Goal: Task Accomplishment & Management: Manage account settings

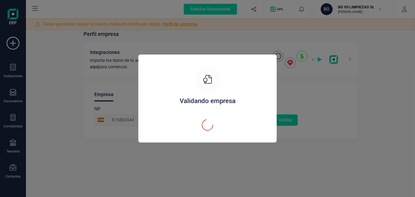
click at [321, 91] on div "Validando empresa" at bounding box center [207, 98] width 415 height 197
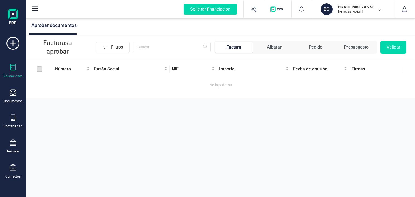
click at [40, 69] on label at bounding box center [39, 69] width 5 height 6
click at [13, 18] on img at bounding box center [13, 17] width 11 height 17
click at [338, 7] on p "BG VII LIMPIEZAS SL" at bounding box center [359, 6] width 43 height 5
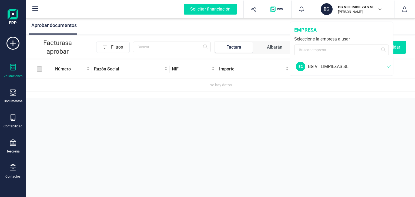
click at [327, 67] on div "BG VII LIMPIEZAS SL" at bounding box center [347, 66] width 79 height 6
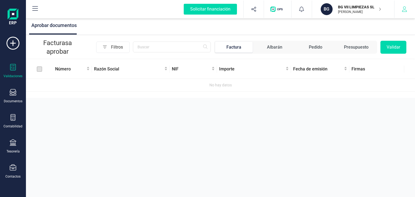
click at [401, 7] on button "button" at bounding box center [404, 9] width 20 height 17
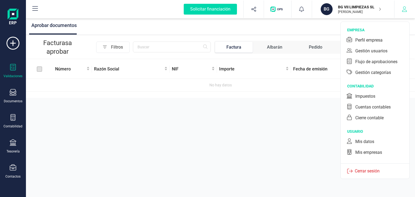
click at [401, 7] on button "button" at bounding box center [404, 9] width 20 height 17
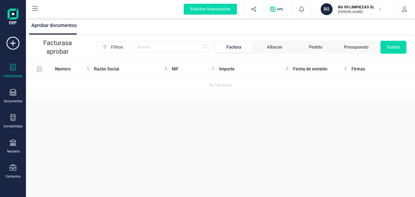
click at [390, 49] on button "Validar" at bounding box center [393, 47] width 26 height 13
click at [389, 46] on button "Validar" at bounding box center [393, 47] width 26 height 13
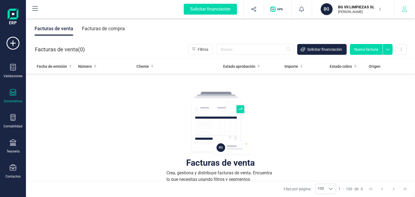
click at [407, 11] on button "button" at bounding box center [404, 9] width 20 height 17
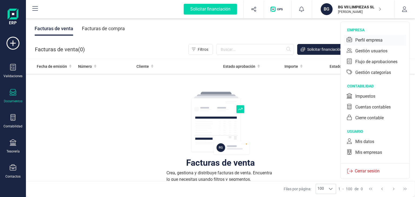
click at [372, 39] on div "Perfil empresa" at bounding box center [368, 40] width 27 height 6
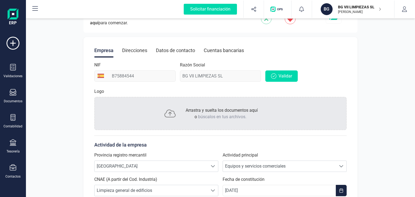
scroll to position [43, 0]
click at [134, 52] on div "Direcciones" at bounding box center [134, 51] width 25 height 14
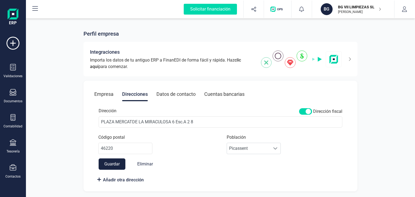
scroll to position [0, 0]
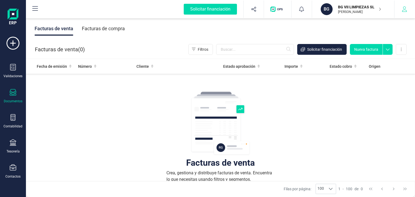
click at [405, 7] on icon "button" at bounding box center [404, 8] width 5 height 5
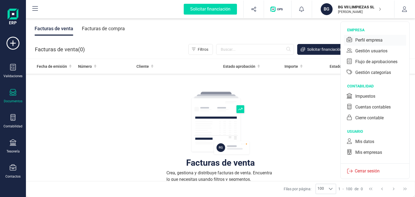
click at [362, 38] on div "Perfil empresa" at bounding box center [368, 40] width 27 height 6
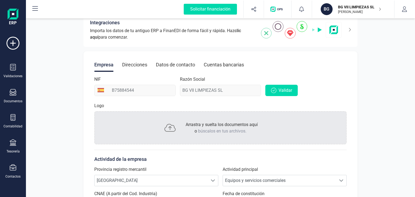
scroll to position [32, 0]
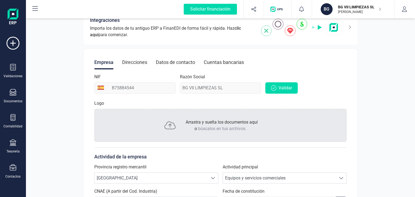
click at [219, 60] on div "Cuentas bancarias" at bounding box center [224, 62] width 40 height 14
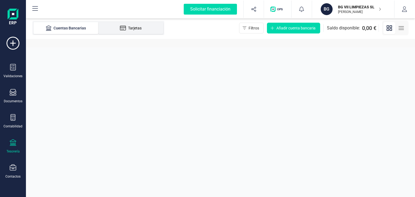
click at [131, 25] on li "Tarjetas" at bounding box center [130, 28] width 65 height 12
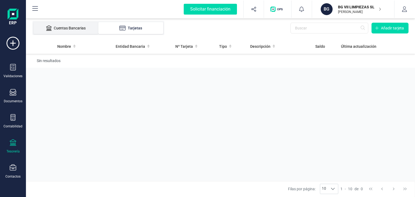
click at [76, 26] on div "Cuentas Bancarias" at bounding box center [65, 27] width 43 height 5
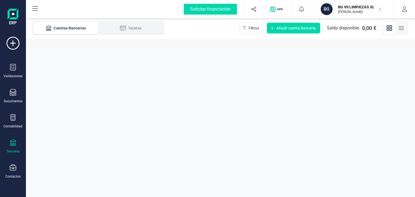
click at [358, 11] on p "[PERSON_NAME]" at bounding box center [359, 12] width 43 height 4
click at [405, 6] on button "button" at bounding box center [404, 9] width 20 height 17
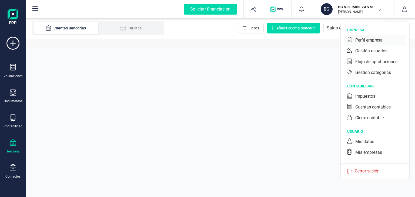
click at [365, 41] on div "Perfil empresa" at bounding box center [368, 40] width 27 height 6
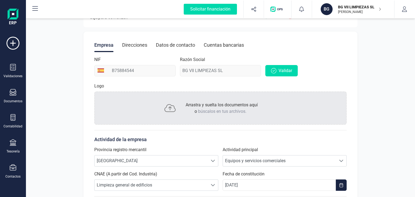
scroll to position [49, 0]
click at [137, 45] on div "Direcciones" at bounding box center [134, 45] width 25 height 14
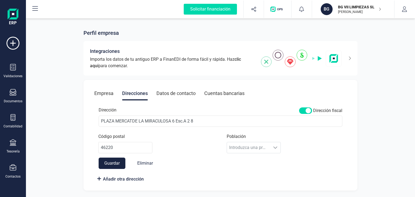
scroll to position [1, 0]
click at [174, 92] on div "Datos de contacto" at bounding box center [175, 94] width 39 height 14
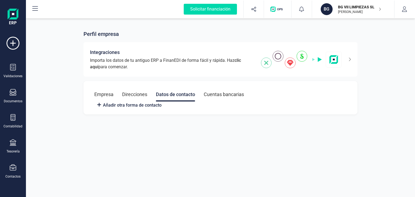
click at [209, 91] on div "Cuentas bancarias" at bounding box center [224, 94] width 40 height 14
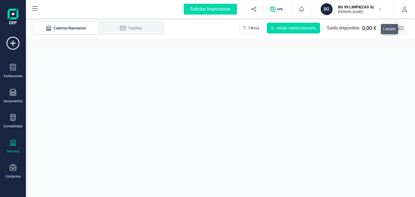
click at [403, 29] on icon "button" at bounding box center [401, 28] width 6 height 6
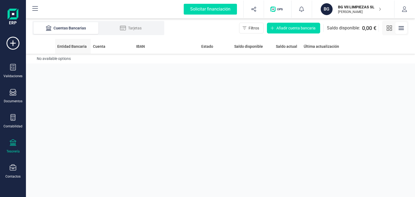
click at [75, 48] on span "Entidad Bancaria" at bounding box center [71, 46] width 29 height 5
click at [60, 61] on td "No available options" at bounding box center [220, 59] width 389 height 10
click at [285, 29] on span "Añadir cuenta bancaria" at bounding box center [295, 27] width 39 height 5
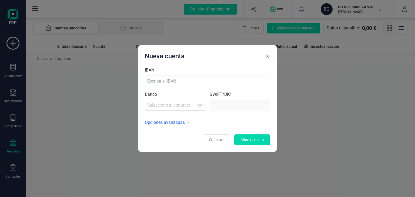
click at [267, 56] on icon "button" at bounding box center [267, 55] width 5 height 5
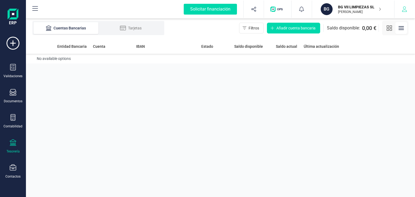
click at [403, 12] on button "button" at bounding box center [404, 9] width 20 height 17
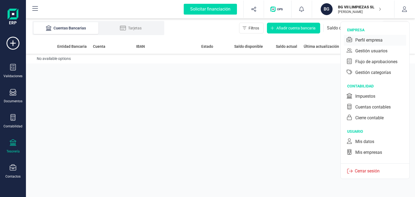
click at [375, 39] on div "Perfil empresa" at bounding box center [368, 40] width 27 height 6
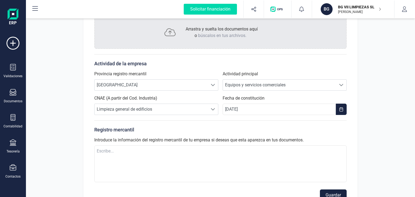
scroll to position [127, 0]
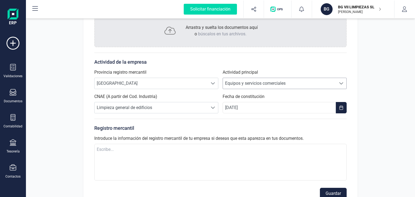
click at [245, 85] on span "Equipos y servicios comerciales" at bounding box center [279, 83] width 113 height 11
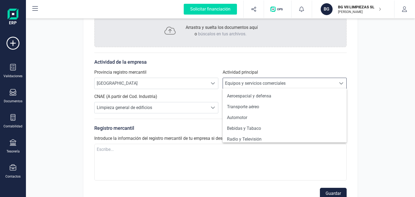
scroll to position [3, 23]
click at [245, 85] on span "Equipos y servicios comerciales" at bounding box center [279, 83] width 113 height 11
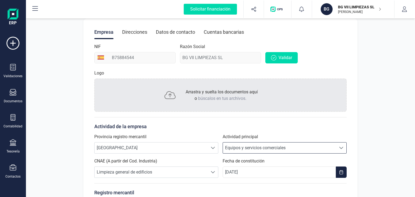
scroll to position [62, 0]
drag, startPoint x: 269, startPoint y: 59, endPoint x: 256, endPoint y: 70, distance: 17.6
click at [256, 70] on div "Empresa Direcciones Datos de contacto Cuentas bancarias NIF B75884544 Razón Soc…" at bounding box center [220, 145] width 274 height 252
click at [256, 70] on div "Logo" at bounding box center [220, 74] width 252 height 9
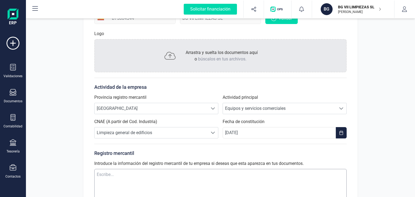
scroll to position [0, 0]
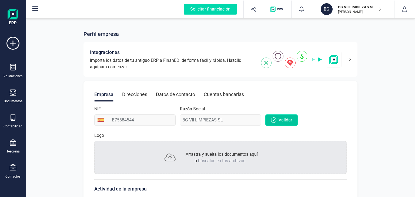
click at [279, 119] on span "Validar" at bounding box center [285, 120] width 14 height 6
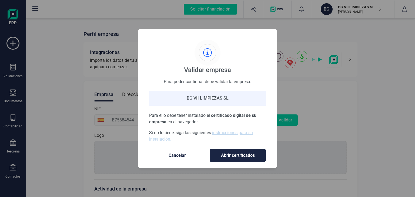
click at [238, 157] on span "Abrir certificados" at bounding box center [237, 155] width 45 height 6
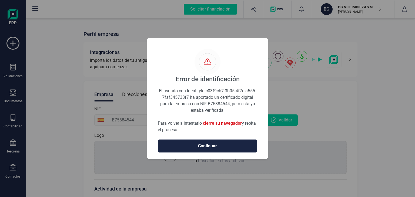
click at [216, 145] on span "Continuar" at bounding box center [207, 146] width 88 height 6
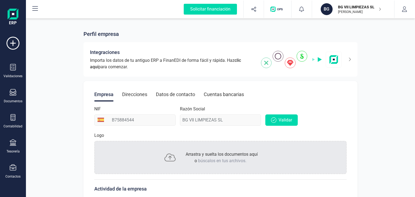
click at [381, 69] on div "Perfil empresa Integraciones Importa los datos de tu antiguo ERP a FinanEDI de …" at bounding box center [220, 178] width 389 height 322
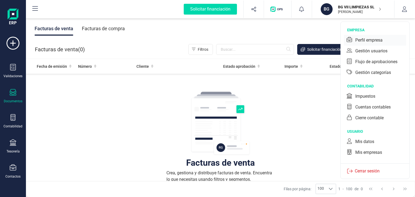
click at [363, 39] on div "Perfil empresa" at bounding box center [368, 40] width 27 height 6
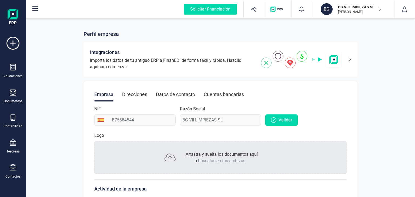
click at [219, 94] on div "Cuentas bancarias" at bounding box center [224, 94] width 40 height 14
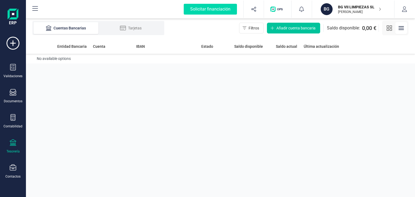
click at [298, 28] on span "Añadir cuenta bancaria" at bounding box center [295, 27] width 39 height 5
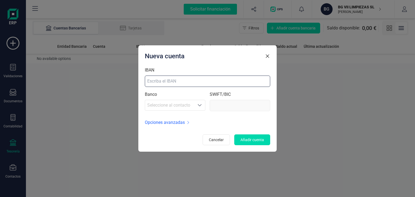
click at [151, 82] on input "IBAN" at bounding box center [207, 81] width 125 height 11
click at [176, 107] on span "Seleccione al contacto" at bounding box center [169, 105] width 49 height 11
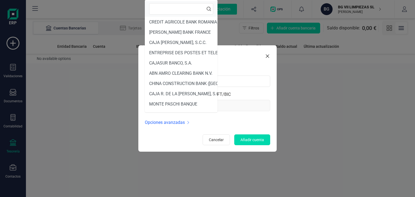
click at [165, 6] on input "text" at bounding box center [181, 8] width 64 height 11
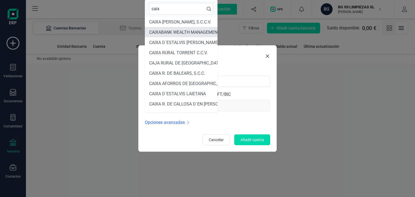
type input "caix"
click at [179, 33] on span "CAIXABANK WEALTH MANAGEMENT LUXEMBOURG S.A." at bounding box center [203, 32] width 109 height 5
type input "[SWIFT_CODE]"
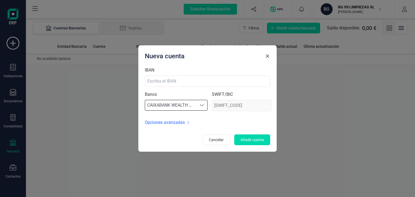
click at [195, 104] on span "CAIXABANK WEALTH MANAGEMENT LUXEMBOURG S.A." at bounding box center [170, 105] width 51 height 11
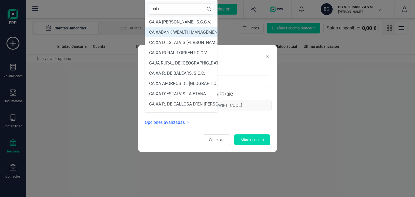
click at [169, 11] on input "caix" at bounding box center [181, 8] width 64 height 11
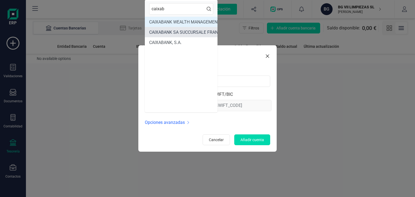
type input "caixab"
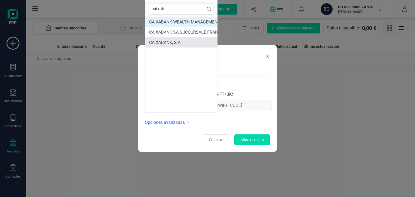
click at [171, 42] on span "CAIXABANK, S.A." at bounding box center [165, 42] width 32 height 5
type input "[SWIFT_CODE]"
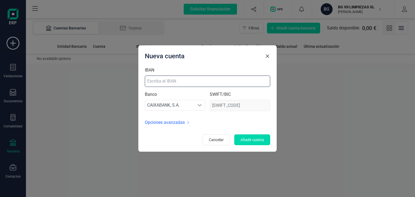
click at [173, 82] on input "IBAN" at bounding box center [207, 81] width 125 height 11
click at [183, 123] on span "Opciones avanzadas" at bounding box center [165, 122] width 40 height 6
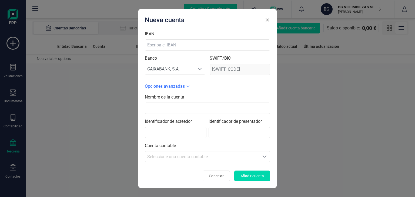
click at [183, 85] on span "Opciones avanzadas" at bounding box center [165, 86] width 40 height 6
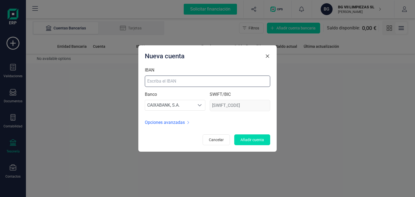
click at [163, 77] on input "IBAN" at bounding box center [207, 81] width 125 height 11
click at [165, 83] on input "IBAN" at bounding box center [207, 81] width 125 height 11
type input "[FINANCIAL_ID]"
click at [206, 122] on div "Opciones avanzadas" at bounding box center [207, 122] width 125 height 6
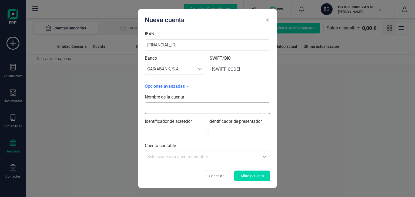
click at [170, 111] on input "text" at bounding box center [207, 108] width 125 height 11
click at [220, 146] on div "Cuenta contable Seleccione una cuenta Seleccione una cuenta contable" at bounding box center [207, 152] width 125 height 19
click at [172, 109] on input "text" at bounding box center [207, 108] width 125 height 11
type input "Bg Vii Limpiezas Sl"
click at [227, 146] on div "Cuenta contable Seleccione una cuenta Seleccione una cuenta contable" at bounding box center [207, 152] width 125 height 19
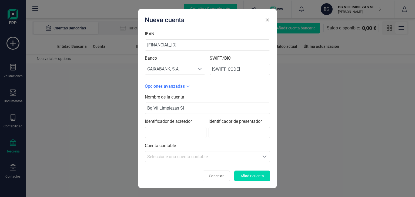
click at [264, 155] on icon "Seleccione una cuenta" at bounding box center [264, 156] width 4 height 4
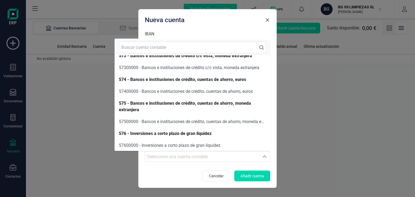
scroll to position [78, 0]
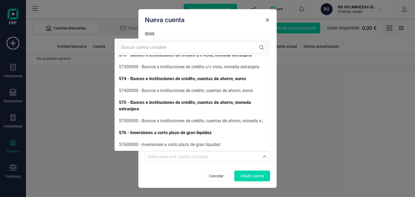
click at [271, 165] on div "Nueva cuenta IBAN [FINANCIAL_ID] Banco CAIXABANK, S.A. CAIXABANK, S.A. CAIXABAN…" at bounding box center [207, 98] width 138 height 179
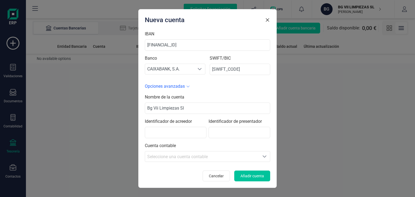
click at [259, 174] on span "Añadir cuenta" at bounding box center [251, 175] width 23 height 5
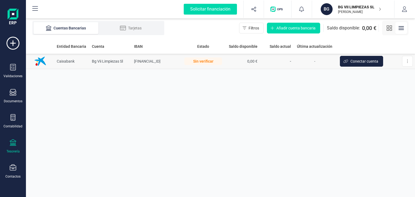
click at [207, 60] on div "Sin verificar" at bounding box center [203, 62] width 38 height 8
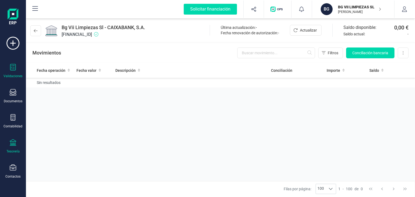
click at [14, 68] on icon at bounding box center [13, 67] width 6 height 6
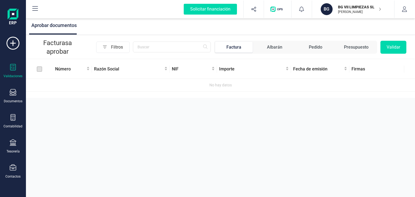
click at [41, 69] on label at bounding box center [39, 69] width 5 height 6
click at [14, 96] on div at bounding box center [13, 93] width 6 height 8
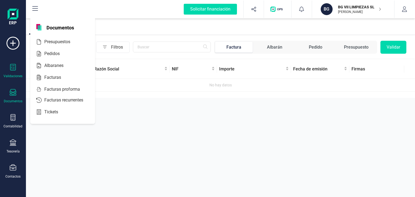
click at [14, 96] on div at bounding box center [13, 93] width 6 height 8
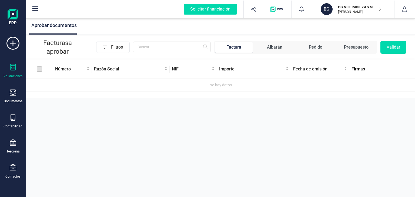
click at [387, 50] on button "Validar" at bounding box center [393, 47] width 26 height 13
click at [393, 47] on button "Validar" at bounding box center [393, 47] width 26 height 13
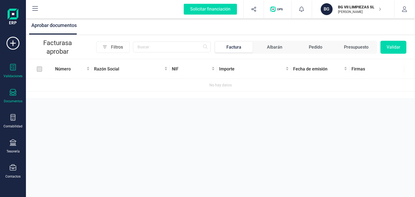
click at [12, 99] on div "Documentos" at bounding box center [13, 101] width 19 height 4
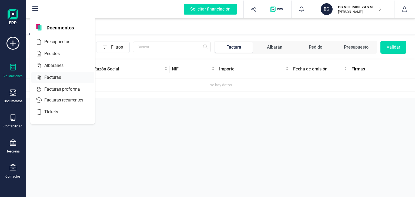
click at [45, 76] on span "Facturas" at bounding box center [56, 77] width 29 height 6
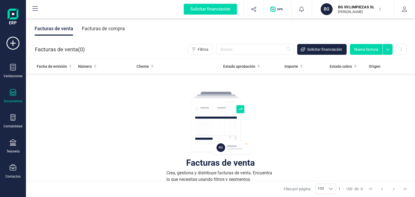
click at [13, 94] on icon at bounding box center [13, 92] width 6 height 6
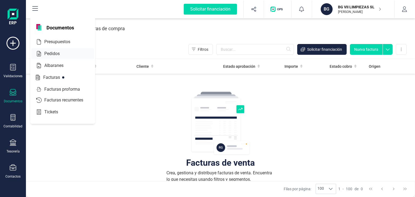
click at [56, 54] on span "Pedidos" at bounding box center [55, 53] width 27 height 6
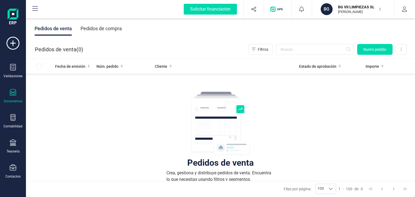
click at [16, 93] on icon at bounding box center [13, 92] width 6 height 6
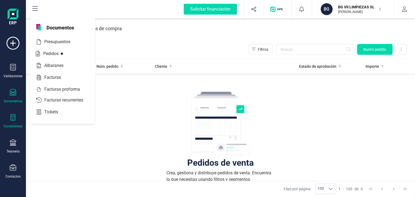
click at [13, 122] on div "Contabilidad" at bounding box center [13, 121] width 22 height 14
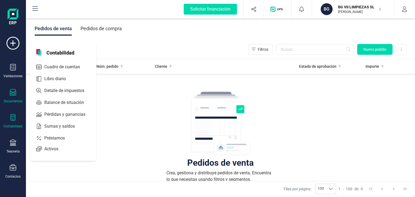
click at [13, 122] on div "Contabilidad" at bounding box center [13, 121] width 22 height 14
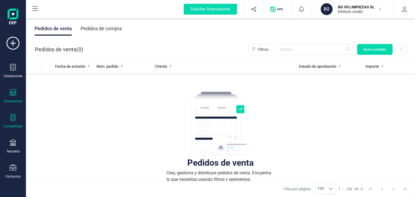
click at [13, 122] on div "Contabilidad" at bounding box center [13, 121] width 22 height 14
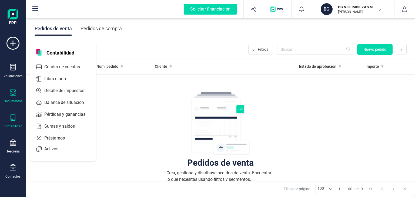
click at [13, 122] on div "Contabilidad" at bounding box center [13, 121] width 22 height 14
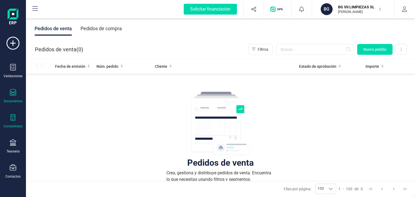
click at [13, 122] on div "Contabilidad" at bounding box center [13, 121] width 22 height 14
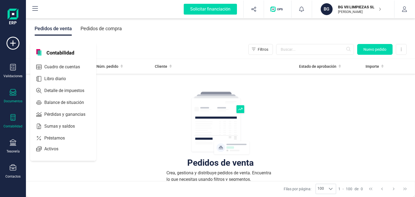
click at [13, 122] on div "Contabilidad" at bounding box center [13, 121] width 22 height 14
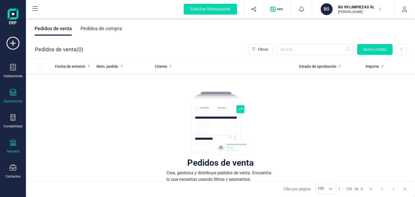
click at [11, 149] on div "Tesorería" at bounding box center [12, 151] width 13 height 4
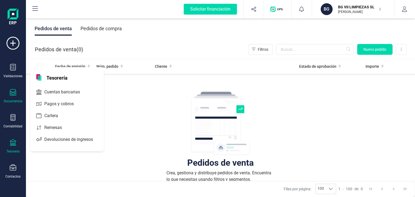
click at [11, 149] on div "Tesorería" at bounding box center [12, 151] width 13 height 4
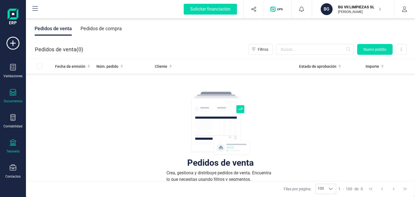
click at [11, 149] on div "Tesorería" at bounding box center [12, 151] width 13 height 4
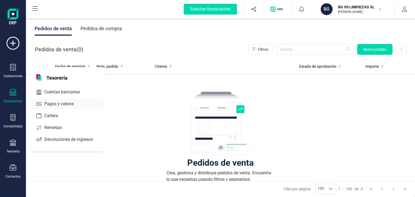
click at [52, 105] on span "Pagos y cobros" at bounding box center [62, 104] width 41 height 6
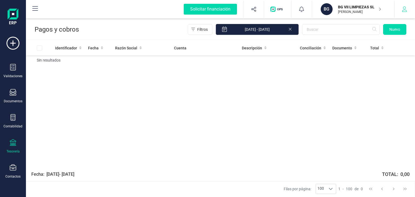
click at [406, 10] on icon "button" at bounding box center [404, 8] width 5 height 5
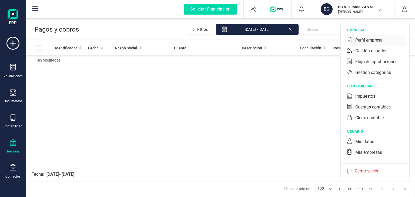
click at [366, 40] on div "Perfil empresa" at bounding box center [368, 40] width 27 height 6
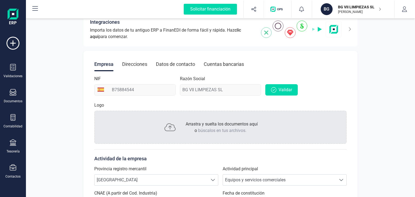
scroll to position [28, 0]
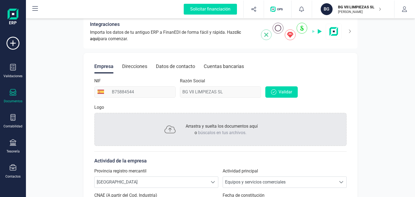
click at [16, 92] on div "Documentos" at bounding box center [13, 96] width 22 height 14
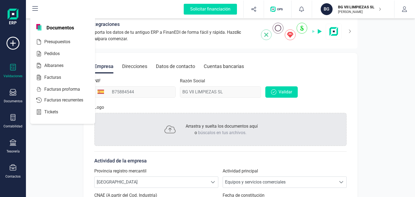
click at [14, 76] on div "Validaciones" at bounding box center [13, 76] width 19 height 4
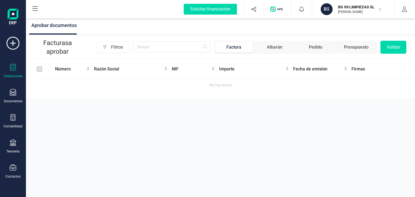
click at [112, 80] on td "No hay datos" at bounding box center [220, 85] width 389 height 13
drag, startPoint x: 97, startPoint y: 78, endPoint x: 90, endPoint y: 95, distance: 18.3
click at [90, 95] on div "Aprobar documentos Facturas a aprobar Filtros Factura Albarán Pedido Presupuest…" at bounding box center [220, 57] width 389 height 81
click at [215, 96] on div "Aprobar documentos Facturas a aprobar Filtros Factura Albarán Pedido Presupuest…" at bounding box center [220, 57] width 389 height 81
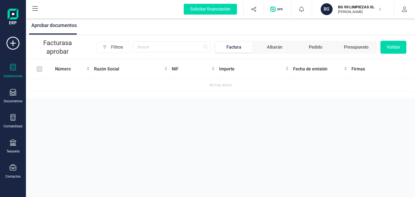
click at [221, 46] on span "Factura" at bounding box center [234, 47] width 38 height 11
click at [231, 46] on div "Factura" at bounding box center [233, 47] width 15 height 6
click at [256, 66] on div "Importe" at bounding box center [254, 69] width 70 height 6
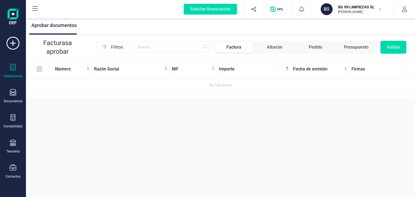
click at [312, 81] on td "No hay datos" at bounding box center [220, 85] width 389 height 13
drag, startPoint x: 232, startPoint y: 93, endPoint x: 225, endPoint y: 94, distance: 7.4
click at [225, 94] on div "Aprobar documentos Facturas a aprobar Filtros Factura Albarán Pedido Presupuest…" at bounding box center [220, 57] width 389 height 81
click at [18, 43] on icon at bounding box center [12, 43] width 13 height 13
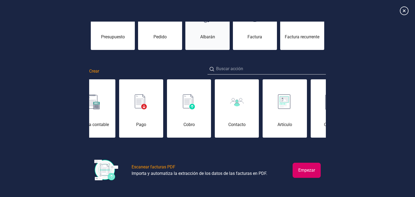
scroll to position [0, 135]
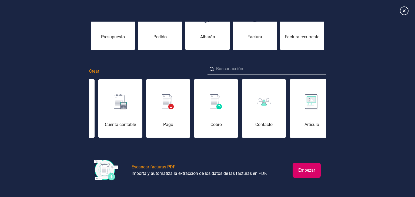
click at [206, 110] on div "Cobro" at bounding box center [216, 112] width 44 height 32
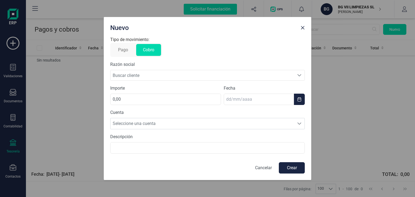
click at [258, 167] on p "Cancelar" at bounding box center [263, 168] width 17 height 6
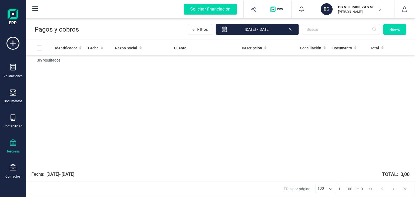
click at [226, 31] on input "[DATE] - [DATE]" at bounding box center [256, 29] width 83 height 11
click at [146, 111] on div "Identificador Fecha Razón Social Cuenta Descripción Conciliación Documento Tota…" at bounding box center [220, 104] width 389 height 126
click at [14, 43] on icon at bounding box center [12, 43] width 13 height 13
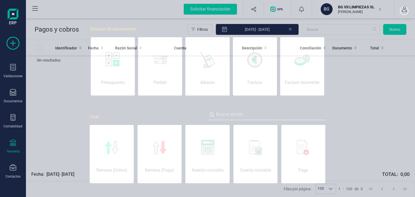
scroll to position [0, 27]
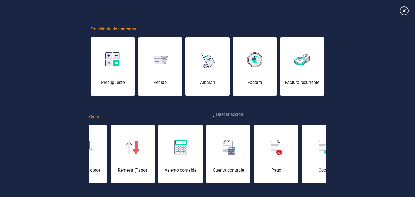
click at [314, 151] on div at bounding box center [324, 147] width 44 height 13
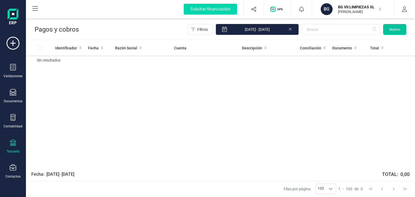
click at [388, 31] on button "Nuevo" at bounding box center [394, 29] width 23 height 11
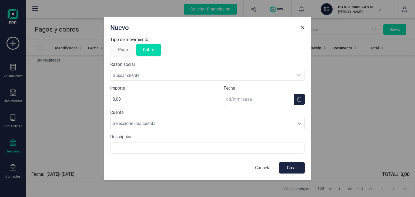
click at [130, 75] on span "Buscar cliente" at bounding box center [202, 75] width 184 height 10
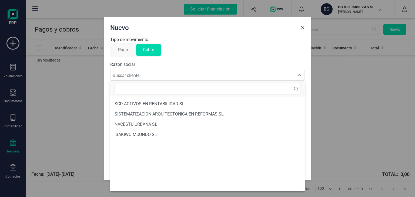
click at [303, 28] on span "Close" at bounding box center [302, 28] width 4 height 4
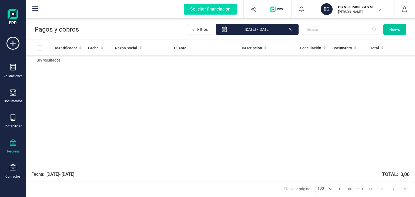
click at [389, 32] on span "Nuevo" at bounding box center [394, 29] width 11 height 5
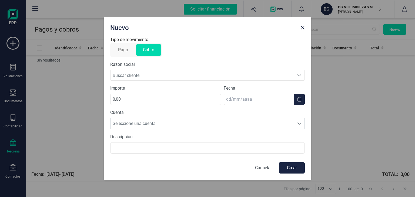
click at [136, 75] on span "Buscar cliente" at bounding box center [202, 75] width 184 height 10
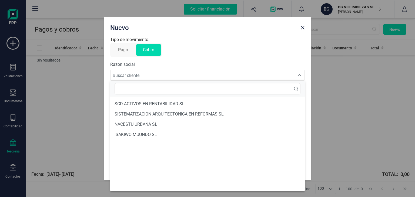
click at [59, 136] on div "Nuevo Tipo de movimiento: Pago Cobro Razón social Buscar cliente Buscar cliente…" at bounding box center [207, 98] width 415 height 197
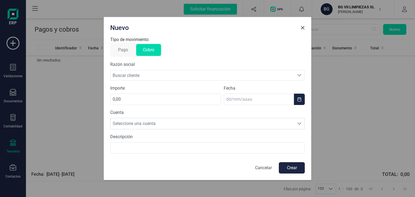
click at [123, 73] on span "Buscar cliente" at bounding box center [202, 75] width 184 height 10
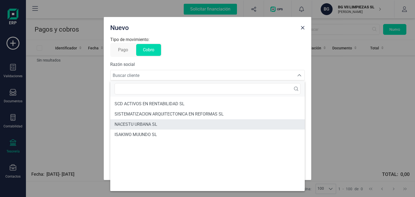
click at [143, 123] on span "NACESTU URBANA SL" at bounding box center [135, 124] width 43 height 6
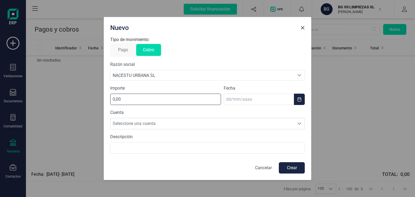
click at [130, 98] on input "0,00" at bounding box center [165, 99] width 111 height 11
type input "1684,32"
click at [242, 101] on body "Solicitar financiación Validaciones Documentos Documentos Presupuestos Pedidos …" at bounding box center [207, 98] width 415 height 197
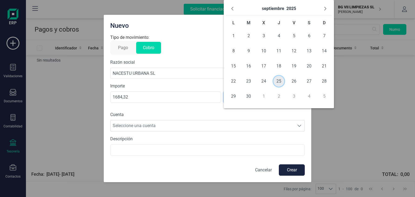
click at [281, 81] on span "25" at bounding box center [278, 81] width 11 height 11
type input "[DATE]"
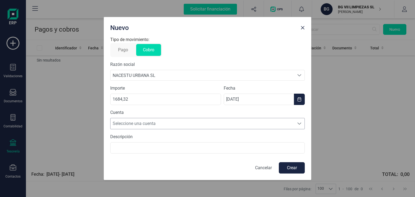
click at [151, 120] on span "Seleccione una cuenta" at bounding box center [202, 123] width 184 height 11
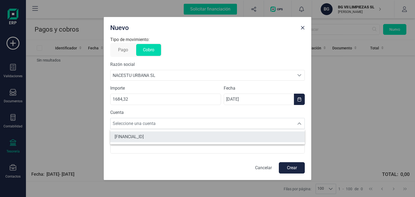
click at [139, 140] on li "[FINANCIAL_ID]" at bounding box center [207, 137] width 194 height 11
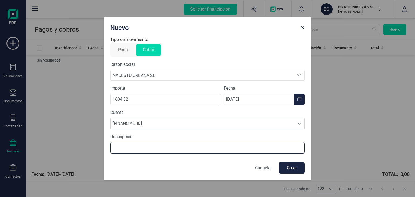
click at [140, 146] on input "text" at bounding box center [207, 147] width 194 height 11
click at [302, 27] on span "Close" at bounding box center [302, 28] width 4 height 4
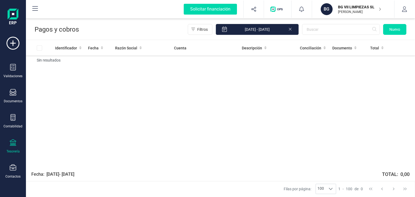
click at [291, 28] on icon at bounding box center [290, 28] width 4 height 5
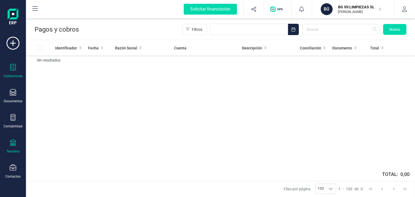
click at [15, 67] on icon at bounding box center [13, 67] width 6 height 6
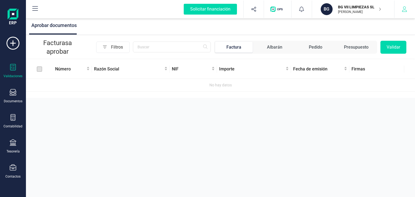
click at [407, 7] on icon "button" at bounding box center [404, 8] width 5 height 5
click at [241, 47] on div "Factura" at bounding box center [233, 47] width 15 height 6
click at [229, 45] on div "Factura" at bounding box center [233, 47] width 15 height 6
click at [246, 48] on span "Factura" at bounding box center [234, 47] width 38 height 11
click at [278, 47] on div "Albarán" at bounding box center [274, 47] width 15 height 6
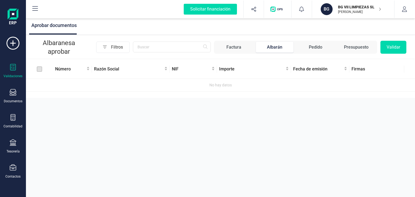
click at [235, 46] on div "Factura" at bounding box center [233, 47] width 15 height 6
click at [398, 47] on button "Validar" at bounding box center [393, 47] width 26 height 13
click at [398, 46] on button "Validar" at bounding box center [393, 47] width 26 height 13
click at [38, 6] on icon at bounding box center [35, 8] width 6 height 5
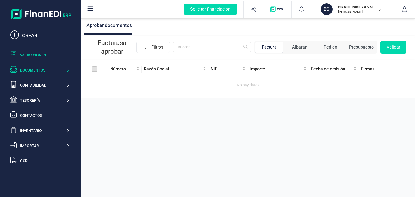
click at [61, 68] on div "Documentos" at bounding box center [43, 70] width 46 height 5
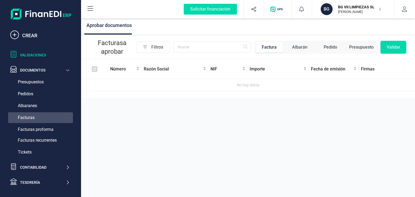
click at [33, 117] on span "Facturas" at bounding box center [26, 117] width 17 height 6
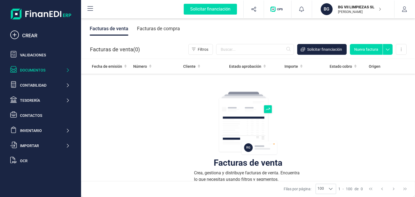
click at [366, 51] on button "Nueva factura" at bounding box center [366, 49] width 33 height 11
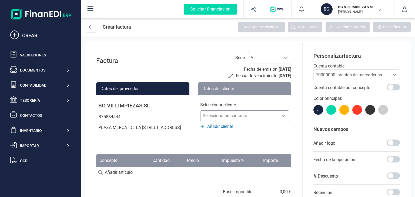
click at [286, 113] on div "Selecciona un contacto Selecciona un contacto" at bounding box center [244, 115] width 89 height 11
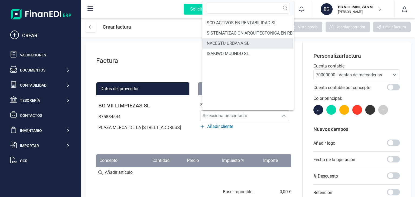
click at [237, 41] on span "NACESTU URBANA SL" at bounding box center [228, 43] width 43 height 6
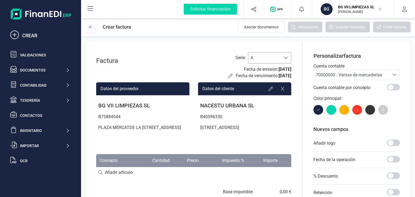
click at [288, 56] on span at bounding box center [286, 58] width 4 height 4
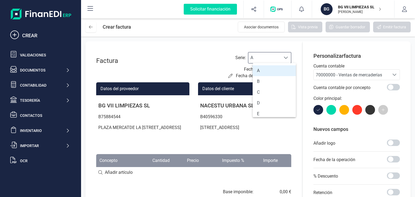
click at [275, 70] on li "A" at bounding box center [273, 70] width 43 height 11
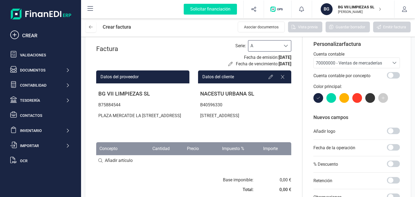
scroll to position [0, 0]
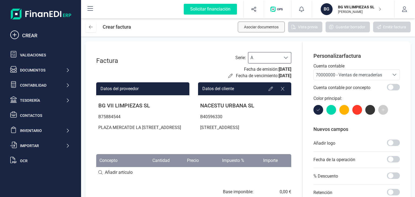
click at [255, 26] on span "Asociar documentos" at bounding box center [261, 26] width 35 height 5
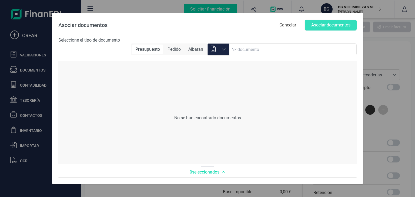
click at [223, 49] on icon "Selecciona un contacto" at bounding box center [223, 49] width 4 height 4
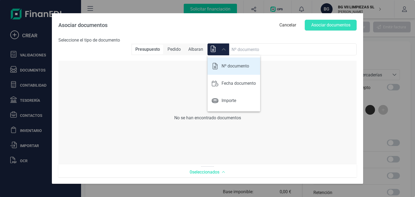
click at [226, 67] on p "Nº documento" at bounding box center [235, 66] width 28 height 6
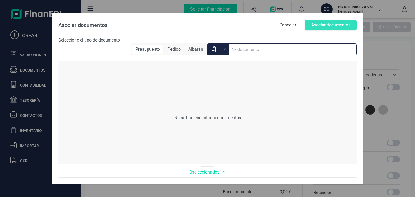
click at [248, 48] on input at bounding box center [292, 49] width 127 height 12
click at [98, 33] on div "Asociar documentos Cancelar Asociar documentos Seleccione el tipo de documento …" at bounding box center [207, 95] width 298 height 164
click at [95, 40] on span "Seleccione el tipo de documento" at bounding box center [89, 40] width 62 height 5
click at [190, 117] on div "No se han encontrado documentos" at bounding box center [207, 118] width 298 height 104
click at [215, 173] on span "0 seleccionados" at bounding box center [208, 172] width 36 height 6
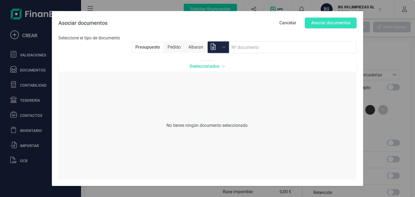
click at [216, 65] on span "0 seleccionados" at bounding box center [208, 66] width 36 height 6
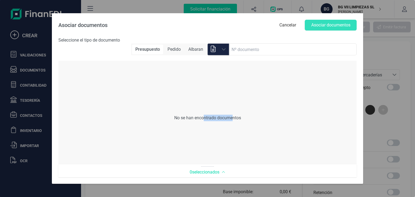
drag, startPoint x: 203, startPoint y: 119, endPoint x: 233, endPoint y: 118, distance: 30.0
click at [233, 118] on div "No se han encontrado documentos" at bounding box center [207, 118] width 298 height 104
click at [331, 123] on div "No se han encontrado documentos" at bounding box center [207, 118] width 298 height 104
click at [178, 49] on span "Pedido" at bounding box center [174, 50] width 20 height 10
click at [198, 48] on span "Albaran" at bounding box center [195, 50] width 21 height 10
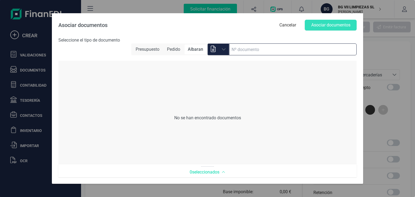
click at [232, 48] on input at bounding box center [292, 49] width 127 height 12
click at [285, 26] on button "Cancelar" at bounding box center [288, 25] width 28 height 11
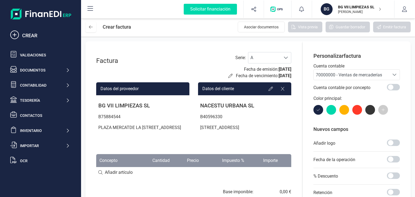
click at [378, 73] on span "70000000 - Ventas de mercaderías" at bounding box center [349, 74] width 66 height 5
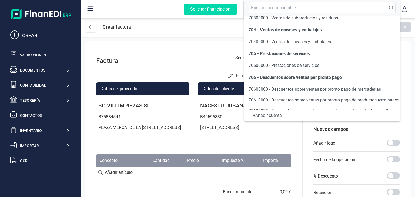
scroll to position [89, 0]
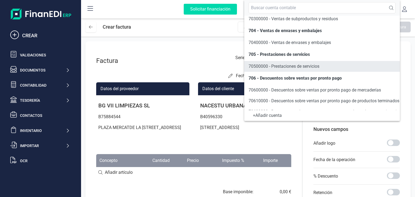
click at [297, 68] on span "70500000 - Prestaciones de servicios" at bounding box center [283, 66] width 71 height 5
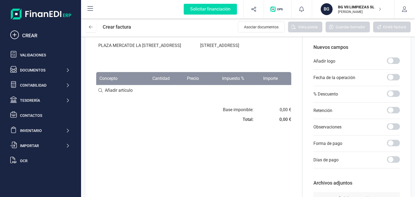
scroll to position [106, 0]
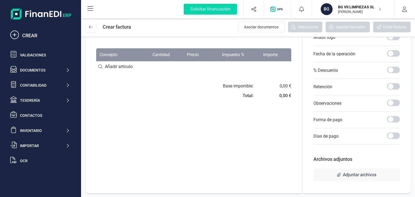
click at [360, 181] on span "Adjuntar archivos" at bounding box center [356, 175] width 86 height 13
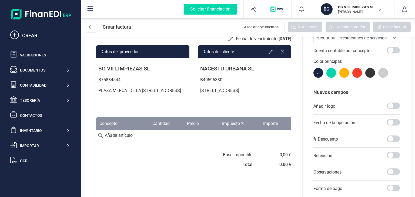
scroll to position [35, 0]
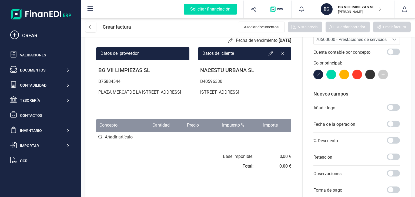
click at [200, 132] on th "Precio" at bounding box center [187, 125] width 29 height 13
click at [151, 149] on div "Factura Serie : A A Fecha de emisión: [DATE] Fecha de vencimiento: [DATE] Datos…" at bounding box center [193, 135] width 217 height 258
click at [112, 143] on input at bounding box center [193, 137] width 195 height 11
click at [116, 143] on input at bounding box center [193, 137] width 195 height 11
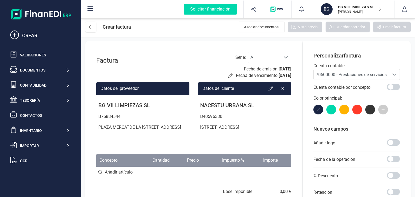
scroll to position [0, 0]
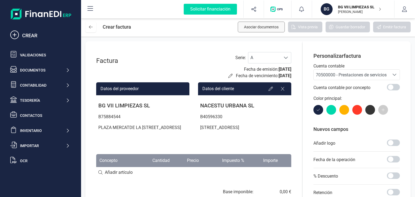
click at [278, 29] on span "Asociar documentos" at bounding box center [261, 26] width 35 height 5
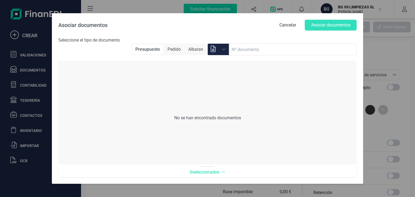
click at [172, 43] on div "Presupuesto [PERSON_NAME]" at bounding box center [169, 49] width 76 height 12
click at [190, 49] on span "Albaran" at bounding box center [195, 50] width 21 height 10
click at [169, 49] on span "Pedido" at bounding box center [174, 50] width 20 height 10
click at [152, 49] on span "Presupuesto" at bounding box center [148, 50] width 30 height 10
click at [101, 41] on span "Seleccione el tipo de documento" at bounding box center [89, 40] width 62 height 5
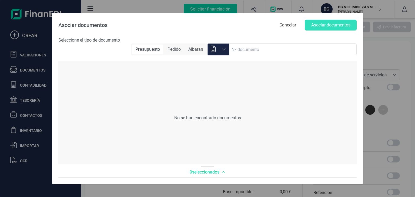
click at [218, 50] on span at bounding box center [213, 49] width 11 height 12
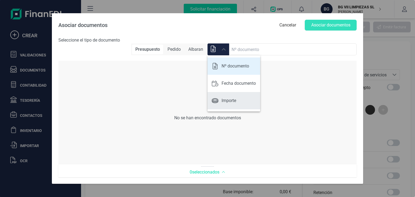
click at [234, 98] on p "Importe" at bounding box center [228, 100] width 15 height 6
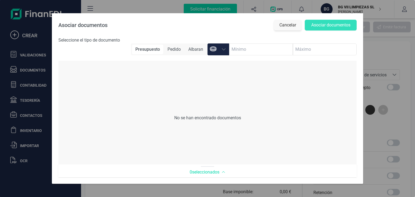
click at [292, 24] on button "Cancelar" at bounding box center [288, 25] width 28 height 11
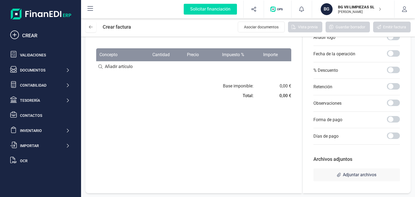
scroll to position [106, 0]
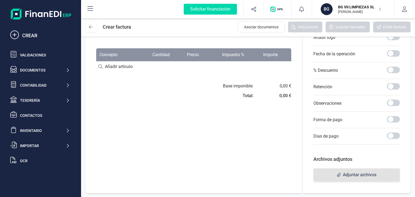
click at [346, 177] on span "Adjuntar archivos" at bounding box center [359, 175] width 33 height 6
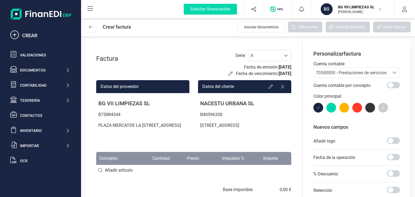
scroll to position [0, 0]
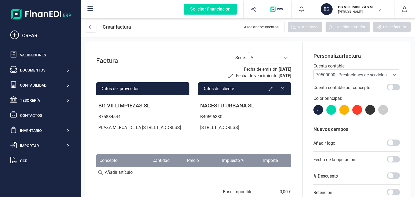
click at [282, 51] on div "Factura Serie : A A Fecha de emisión: [DATE] Fecha de vencimiento: [DATE] Datos…" at bounding box center [193, 183] width 217 height 284
click at [277, 60] on span "A" at bounding box center [264, 57] width 32 height 11
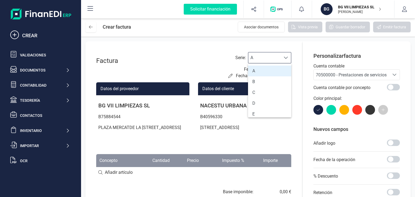
click at [295, 54] on div "Factura Serie : A A Fecha de emisión: [DATE] Fecha de vencimiento: [DATE] Datos…" at bounding box center [193, 183] width 217 height 284
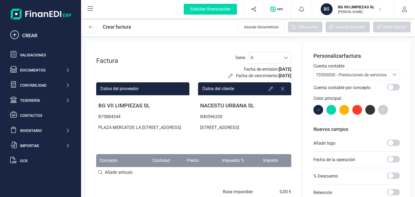
click at [278, 76] on span "[DATE]" at bounding box center [284, 75] width 13 height 5
click at [228, 76] on icon at bounding box center [230, 76] width 4 height 4
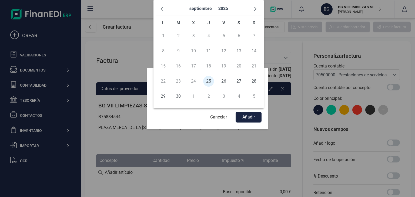
click at [167, 102] on body "Solicitar financiación CREAR Validaciones Documentos Documentos Presupuestos Pe…" at bounding box center [207, 98] width 415 height 197
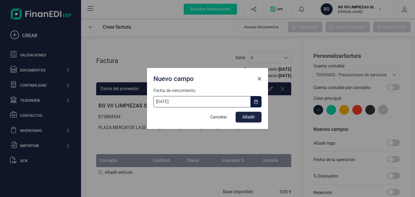
click at [167, 102] on input "[DATE]" at bounding box center [201, 101] width 97 height 11
click at [252, 99] on button "button" at bounding box center [256, 101] width 11 height 11
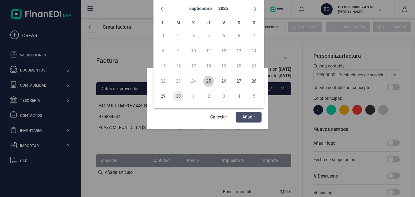
click at [178, 97] on span "30" at bounding box center [178, 96] width 11 height 11
type input "[DATE]"
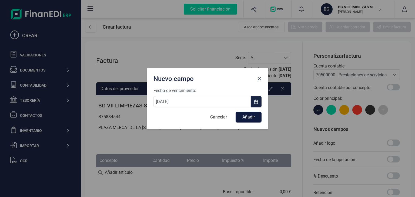
click at [243, 117] on button "Añadir" at bounding box center [248, 117] width 26 height 11
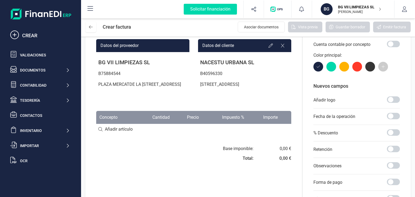
scroll to position [45, 0]
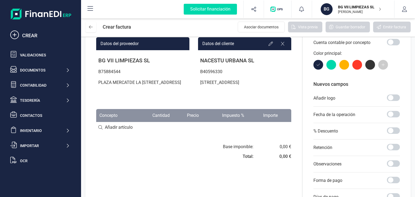
click at [197, 120] on th "Precio" at bounding box center [187, 115] width 29 height 13
drag, startPoint x: 154, startPoint y: 125, endPoint x: 158, endPoint y: 127, distance: 3.8
click at [158, 122] on th "Cantidad" at bounding box center [154, 115] width 38 height 13
click at [177, 133] on input at bounding box center [193, 127] width 195 height 11
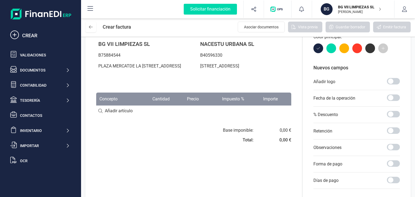
scroll to position [0, 0]
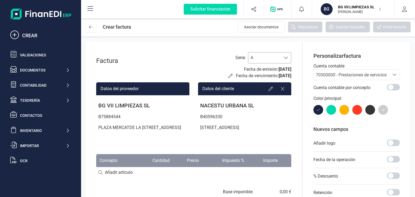
click at [267, 62] on span "A" at bounding box center [264, 57] width 32 height 11
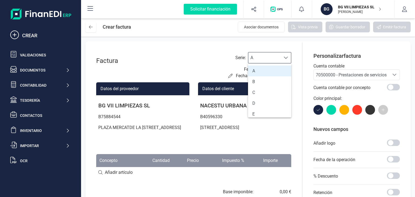
click at [246, 47] on div "Factura Serie : A A Fecha de emisión: [DATE] Fecha de vencimiento: [DATE] Datos…" at bounding box center [193, 183] width 217 height 284
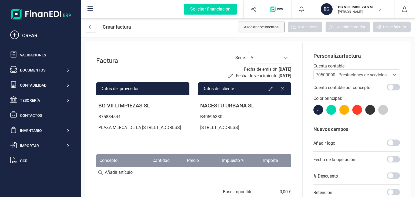
click at [261, 28] on span "Asociar documentos" at bounding box center [261, 26] width 35 height 5
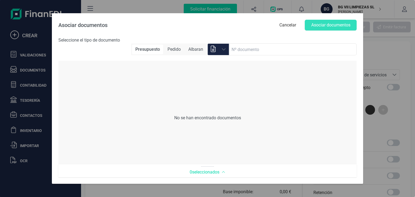
click at [297, 101] on div "No se han encontrado documentos" at bounding box center [207, 118] width 298 height 104
click at [287, 27] on button "Cancelar" at bounding box center [288, 25] width 28 height 11
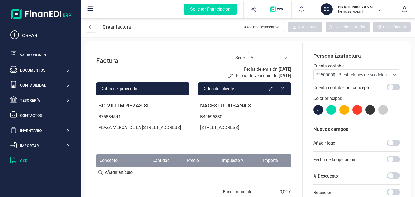
click at [25, 160] on div "OCR" at bounding box center [45, 160] width 50 height 5
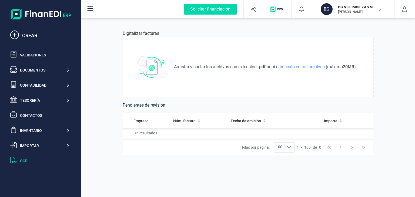
click at [287, 70] on div "Arrastra y suelta los archivos con extensión .pdf aquí o búscalo en tus archivo…" at bounding box center [248, 67] width 251 height 60
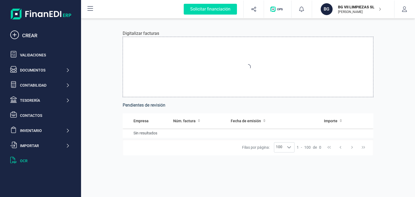
type input "C:\fakepath\TRINITARIO F91.pdf"
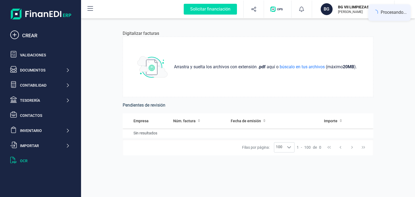
click at [392, 93] on div "Digitalizar facturas Arrastra y suelta los archivos con extensión .pdf aquí o b…" at bounding box center [248, 107] width 334 height 180
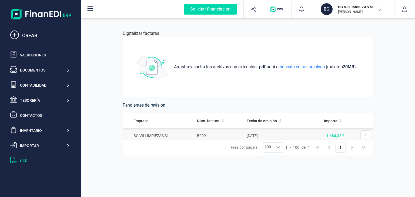
click at [307, 133] on td "1.684,32 €" at bounding box center [326, 135] width 40 height 15
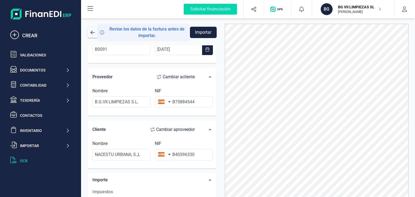
scroll to position [30, 0]
click at [173, 102] on input "B75884544" at bounding box center [184, 101] width 58 height 11
click at [169, 101] on button "button" at bounding box center [163, 101] width 17 height 11
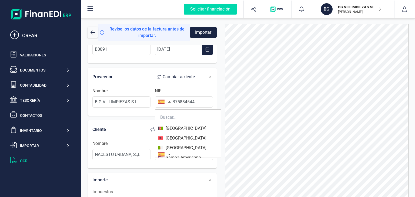
click at [169, 101] on button "button" at bounding box center [163, 101] width 17 height 11
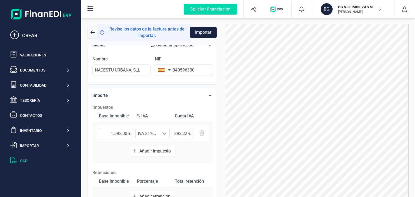
scroll to position [0, 0]
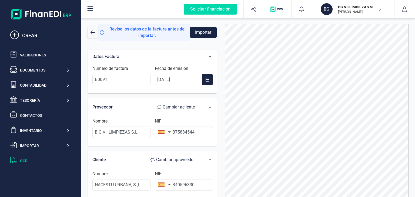
click at [198, 33] on button "Importar" at bounding box center [203, 32] width 27 height 11
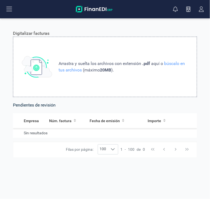
click at [146, 50] on div "Arrastra y suelta los archivos con extensión .pdf aquí o búscalo en tus archivo…" at bounding box center [105, 67] width 184 height 60
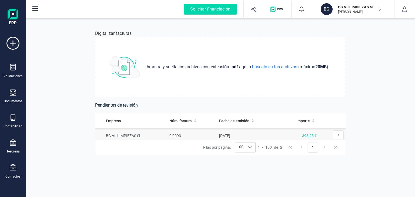
click at [149, 133] on td "BG VII LIMPIEZAS SL" at bounding box center [131, 135] width 72 height 15
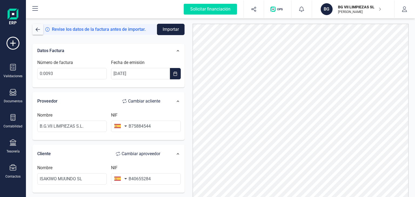
click at [166, 30] on button "Importar" at bounding box center [171, 29] width 28 height 11
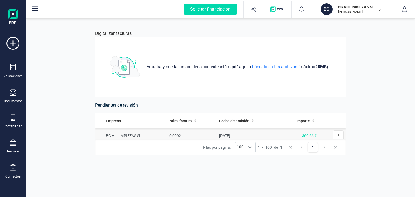
click at [235, 134] on td "[DATE]" at bounding box center [248, 135] width 62 height 15
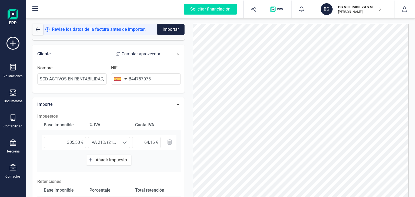
scroll to position [97, 0]
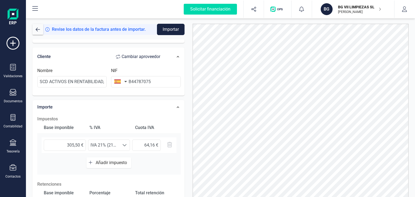
click at [166, 28] on button "Importar" at bounding box center [171, 29] width 28 height 11
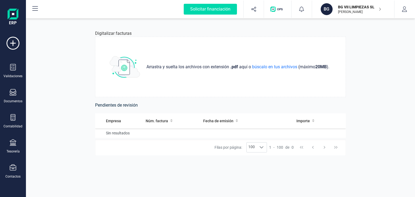
click at [377, 91] on div "Digitalizar facturas Arrastra y suelta los archivos con extensión .pdf aquí o b…" at bounding box center [220, 107] width 389 height 180
click at [401, 8] on button "button" at bounding box center [404, 9] width 20 height 17
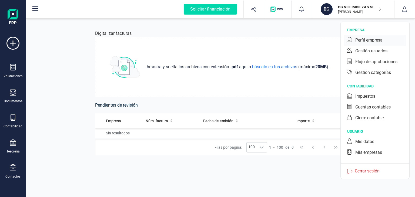
click at [360, 41] on div "Perfil empresa" at bounding box center [368, 40] width 27 height 6
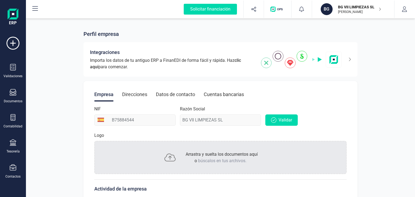
click at [216, 92] on div "Cuentas bancarias" at bounding box center [224, 94] width 40 height 14
